Goal: Information Seeking & Learning: Learn about a topic

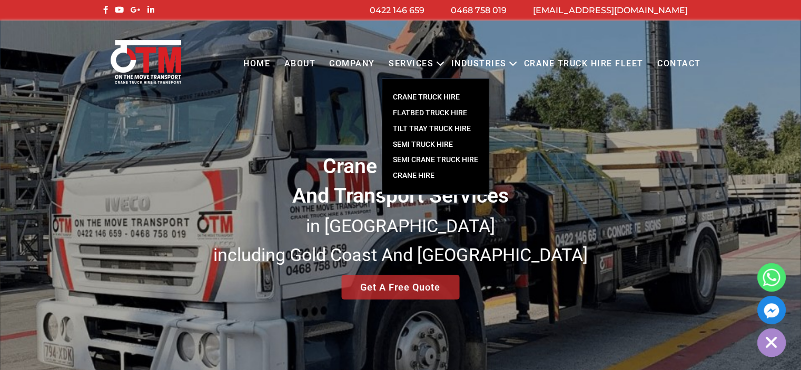
click at [423, 97] on link "CRANE TRUCK HIRE" at bounding box center [435, 98] width 106 height 16
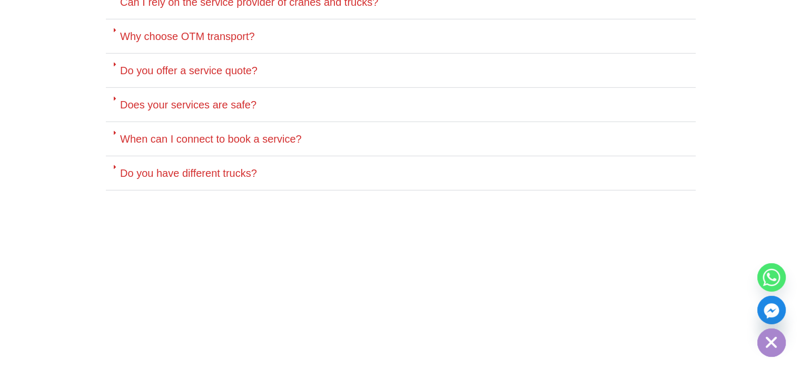
scroll to position [3054, 0]
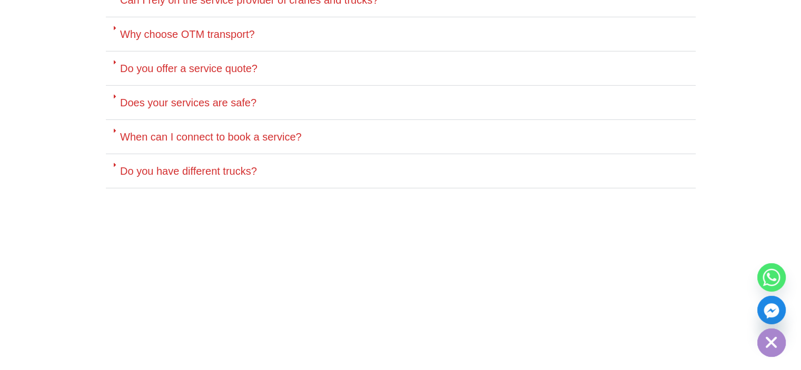
click at [190, 165] on link "Do you have different trucks?" at bounding box center [188, 171] width 137 height 12
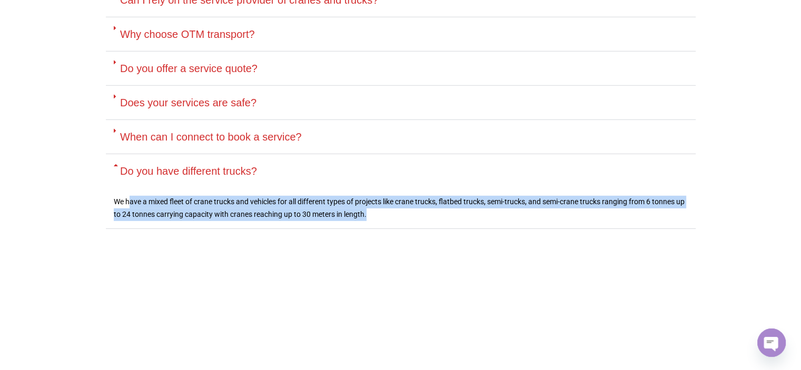
drag, startPoint x: 128, startPoint y: 164, endPoint x: 653, endPoint y: 179, distance: 525.3
click at [657, 196] on p "We have a mixed fleet of crane trucks and vehicles for all different types of p…" at bounding box center [401, 208] width 574 height 25
click at [290, 196] on p "We have a mixed fleet of crane trucks and vehicles for all different types of p…" at bounding box center [401, 208] width 574 height 25
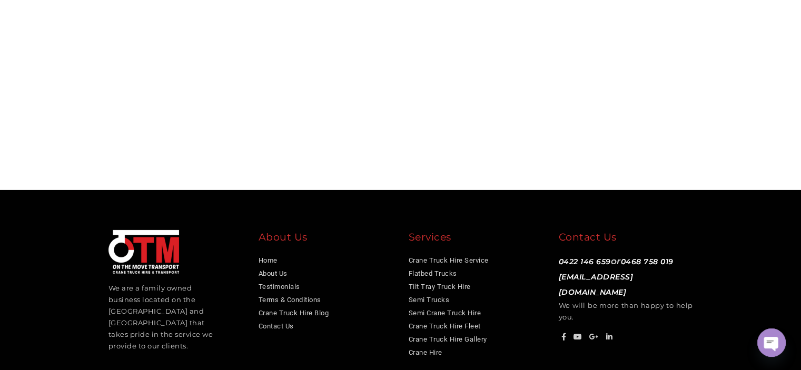
scroll to position [3425, 0]
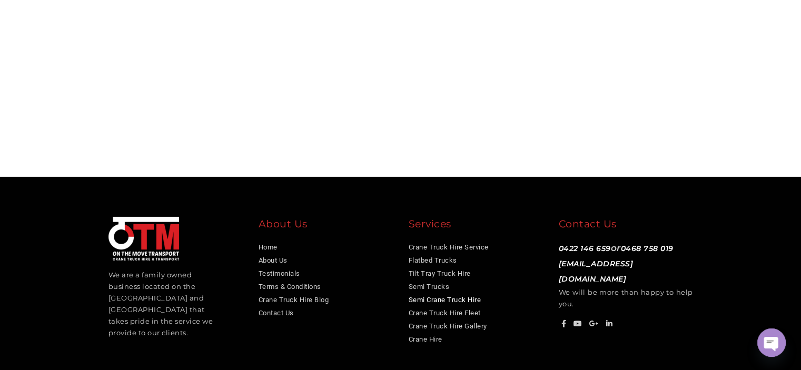
click at [431, 296] on link "Semi Crane Truck Hire" at bounding box center [445, 300] width 73 height 8
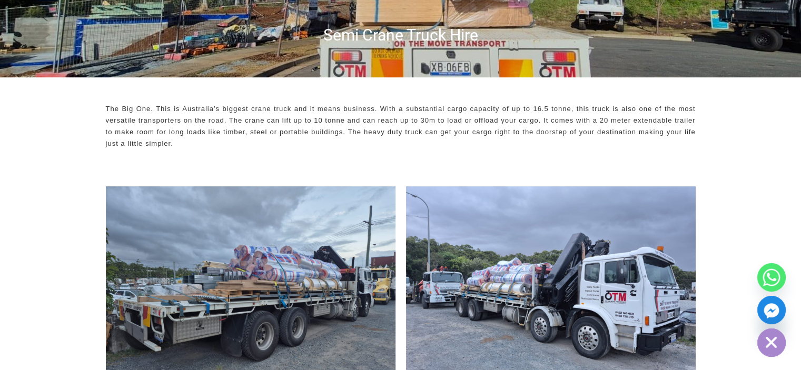
scroll to position [211, 0]
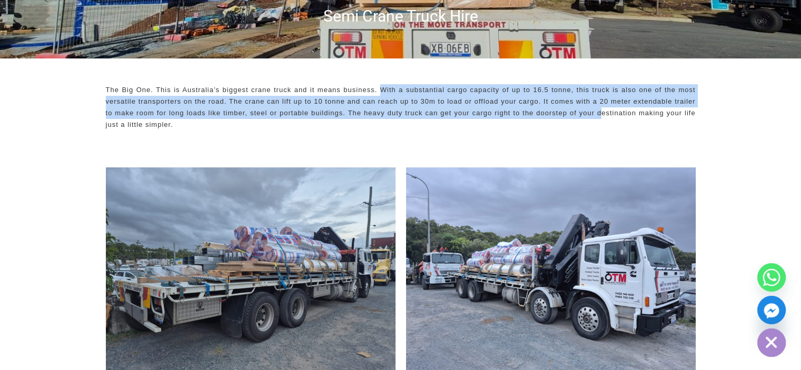
drag, startPoint x: 381, startPoint y: 89, endPoint x: 602, endPoint y: 115, distance: 222.7
click at [602, 115] on p "The Big One. This is Australia’s biggest crane truck and it means business. Wit…" at bounding box center [401, 107] width 590 height 46
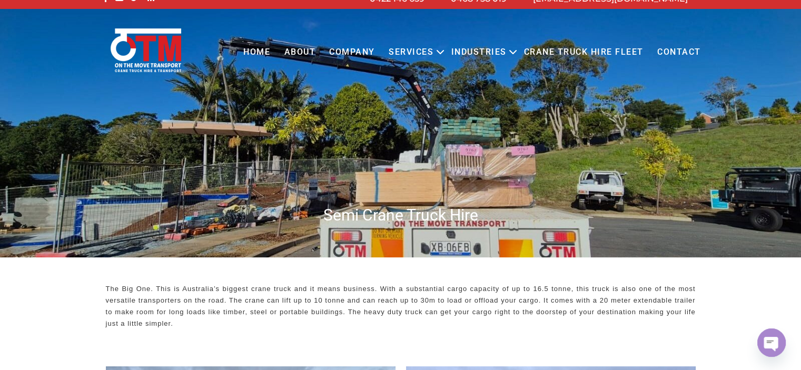
scroll to position [0, 0]
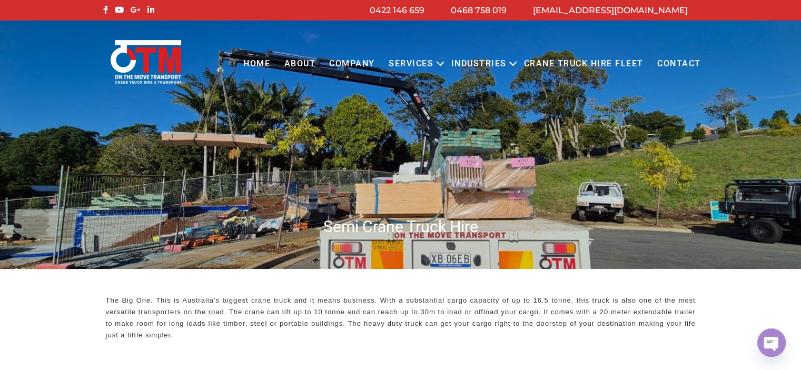
click at [618, 334] on p "The Big One. This is Australia’s biggest crane truck and it means business. Wit…" at bounding box center [401, 318] width 590 height 46
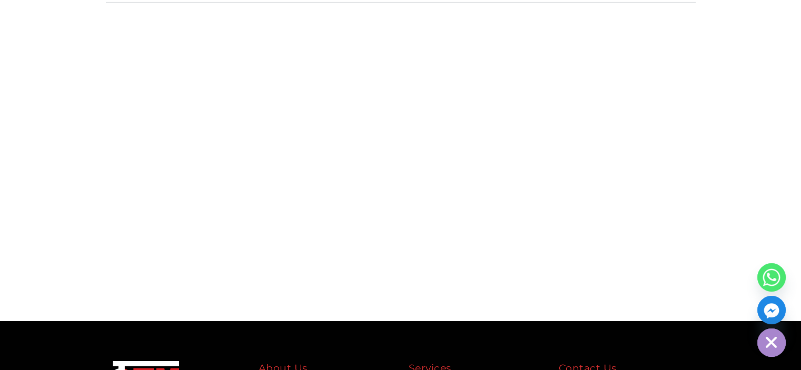
scroll to position [3244, 0]
